Goal: Information Seeking & Learning: Check status

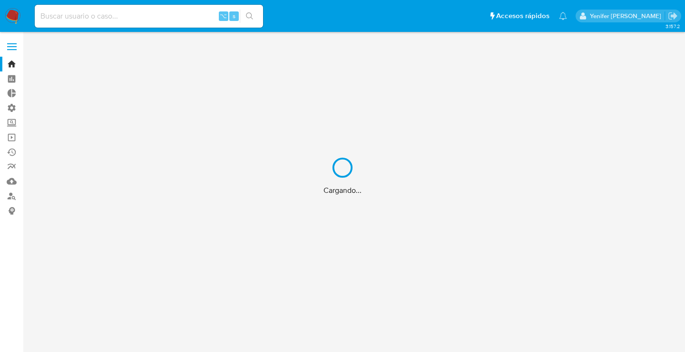
click at [199, 13] on div "Cargando..." at bounding box center [342, 176] width 685 height 352
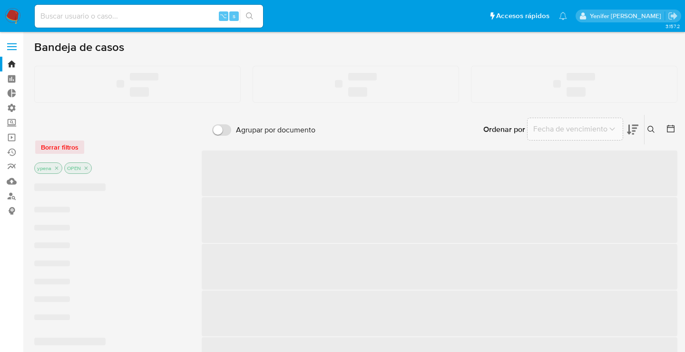
click at [146, 15] on input at bounding box center [149, 16] width 228 height 12
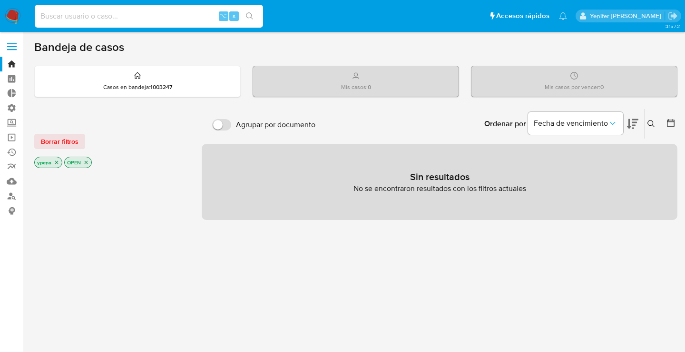
paste input "339614950"
type input "339614950"
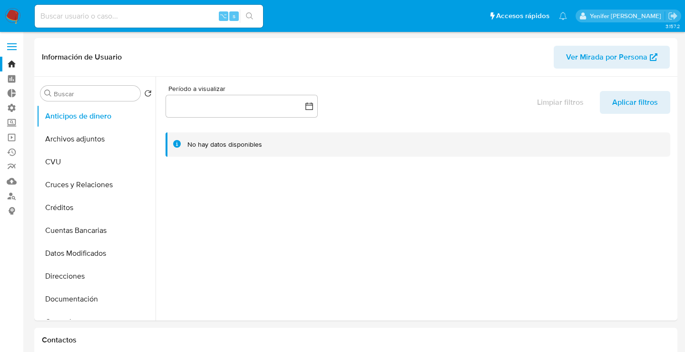
select select "10"
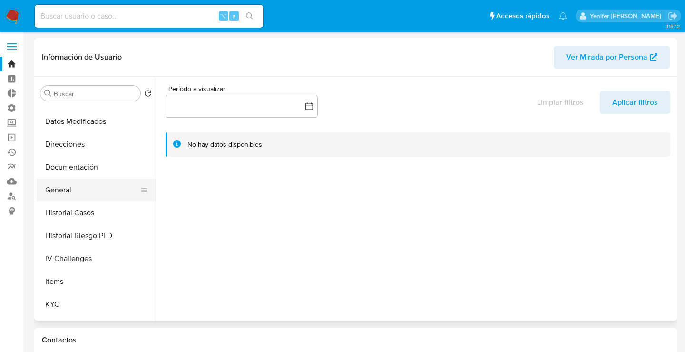
scroll to position [134, 0]
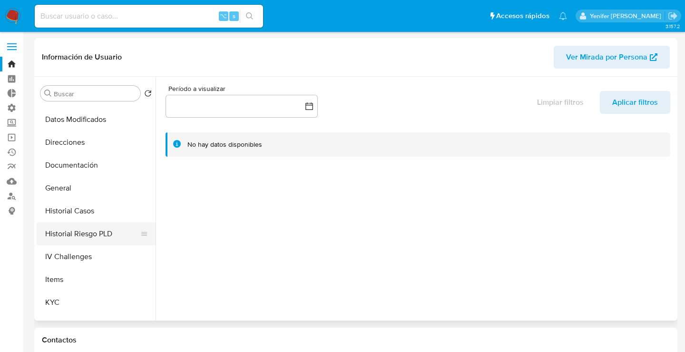
click at [77, 229] on button "Historial Riesgo PLD" at bounding box center [92, 233] width 111 height 23
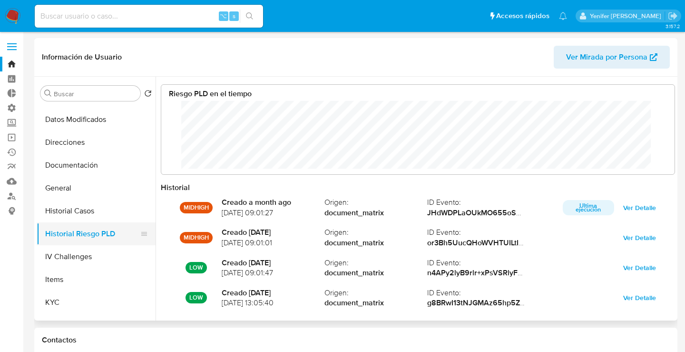
scroll to position [71, 494]
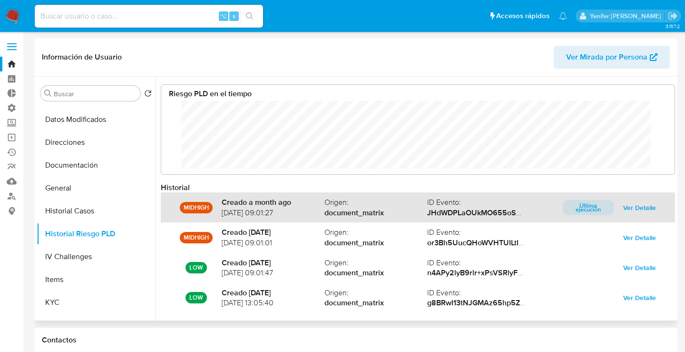
click at [631, 206] on span "Ver Detalle" at bounding box center [639, 207] width 33 height 13
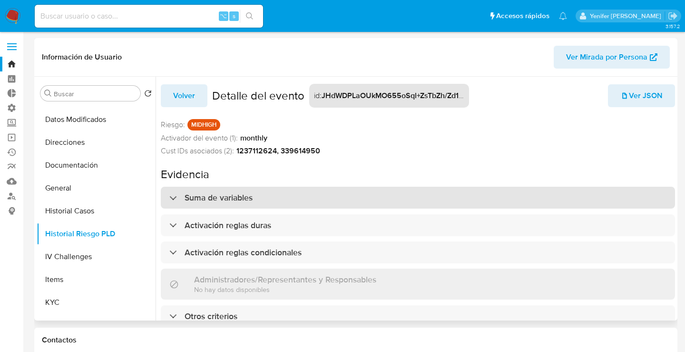
click at [241, 196] on h3 "Suma de variables" at bounding box center [219, 197] width 68 height 10
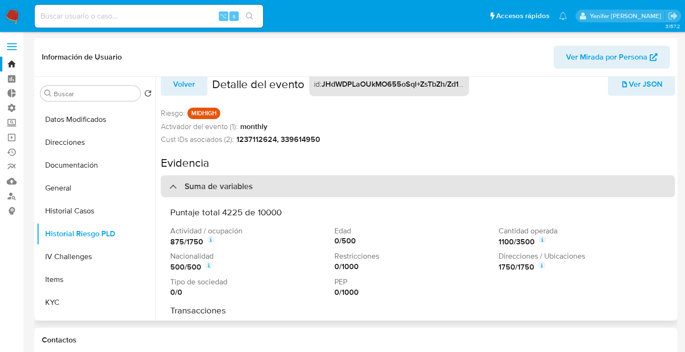
scroll to position [12, 0]
click at [241, 185] on h3 "Suma de variables" at bounding box center [219, 185] width 68 height 10
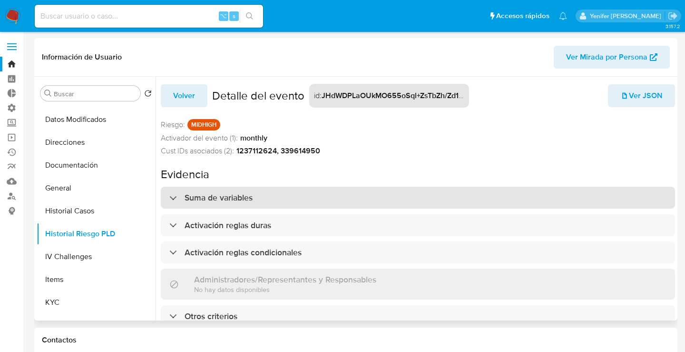
scroll to position [4, 0]
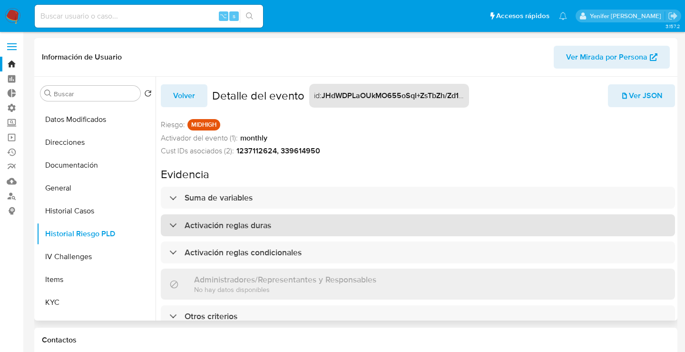
click at [231, 220] on h3 "Activación reglas duras" at bounding box center [228, 225] width 87 height 10
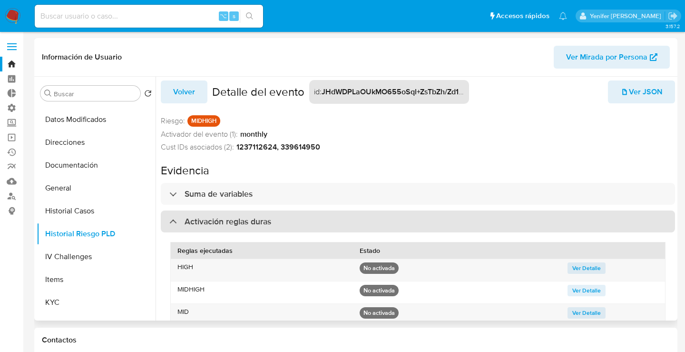
click at [231, 218] on h3 "Activación reglas duras" at bounding box center [228, 221] width 87 height 10
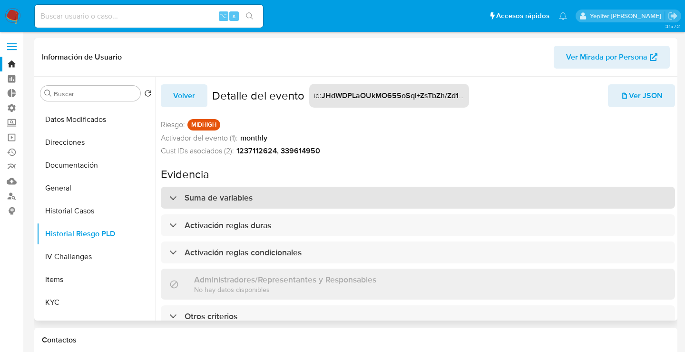
click at [241, 194] on h3 "Suma de variables" at bounding box center [219, 197] width 68 height 10
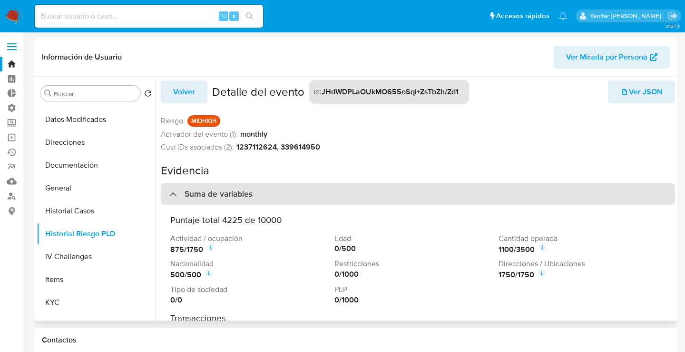
click at [241, 194] on h3 "Suma de variables" at bounding box center [219, 193] width 68 height 10
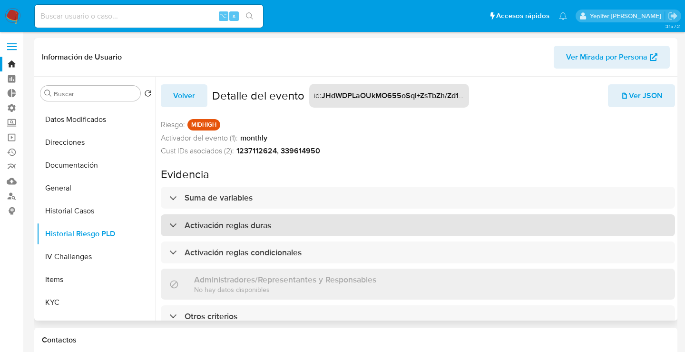
click at [236, 214] on div "Activación reglas duras" at bounding box center [418, 225] width 514 height 22
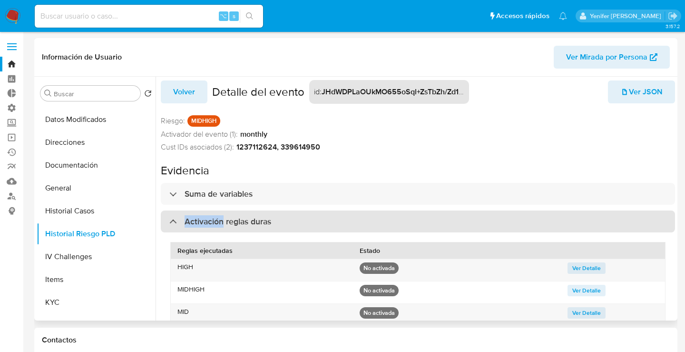
click at [236, 211] on div "Activación reglas duras" at bounding box center [418, 221] width 514 height 22
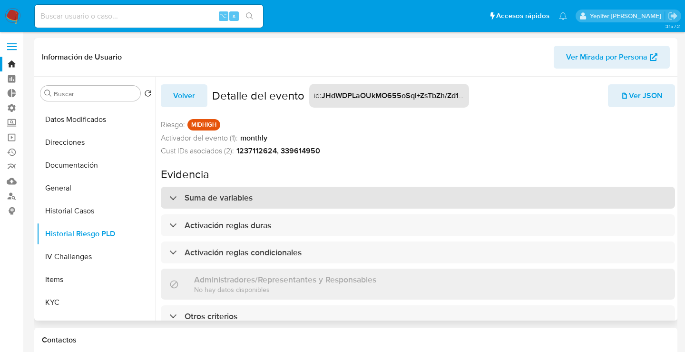
click at [231, 196] on h3 "Suma de variables" at bounding box center [219, 197] width 68 height 10
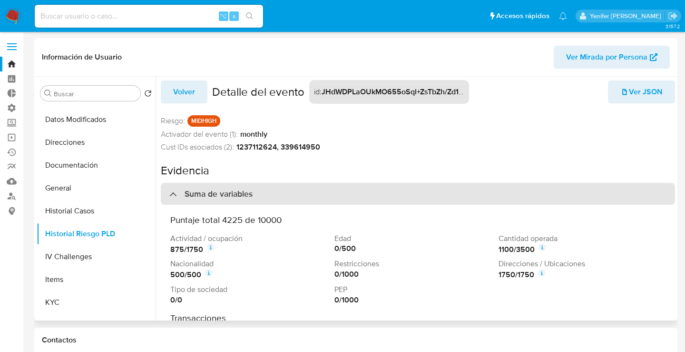
click at [231, 196] on h3 "Suma de variables" at bounding box center [219, 193] width 68 height 10
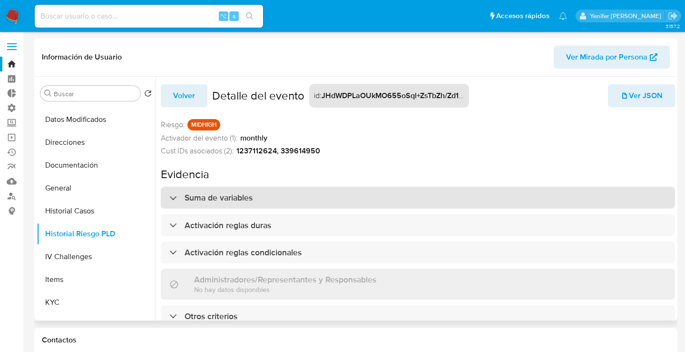
click at [231, 196] on h3 "Suma de variables" at bounding box center [219, 197] width 68 height 10
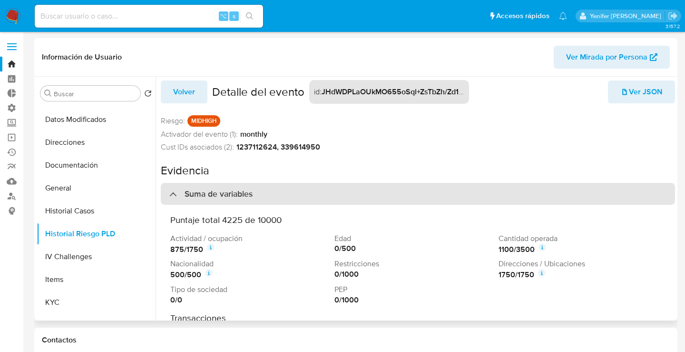
click at [231, 196] on h3 "Suma de variables" at bounding box center [219, 193] width 68 height 10
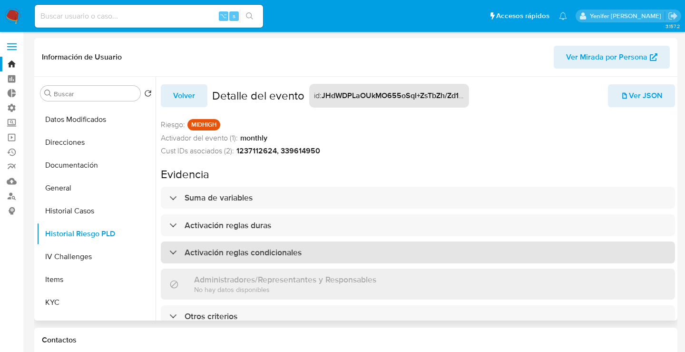
click at [226, 247] on h3 "Activación reglas condicionales" at bounding box center [243, 252] width 117 height 10
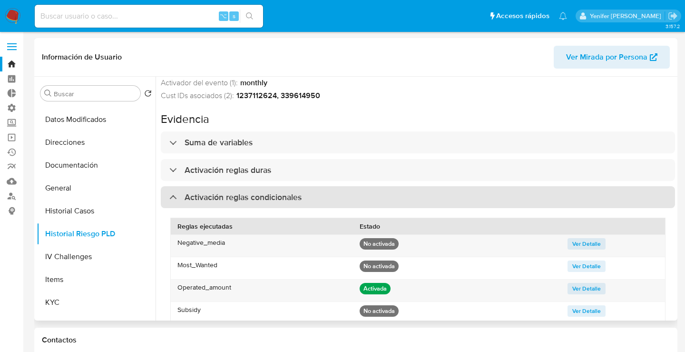
scroll to position [56, 0]
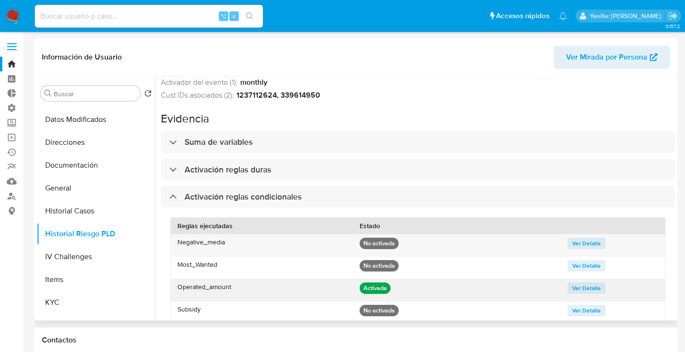
click at [572, 292] on span "Ver Detalle" at bounding box center [586, 288] width 29 height 10
